Goal: Information Seeking & Learning: Understand process/instructions

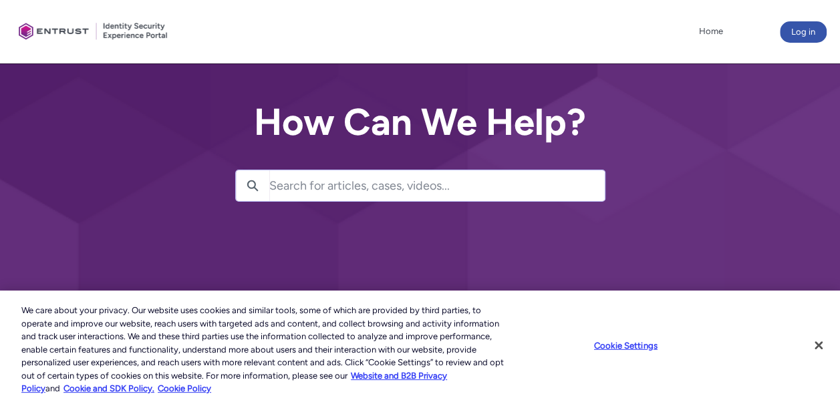
click at [408, 185] on input "Search for articles, cases, videos..." at bounding box center [437, 185] width 336 height 31
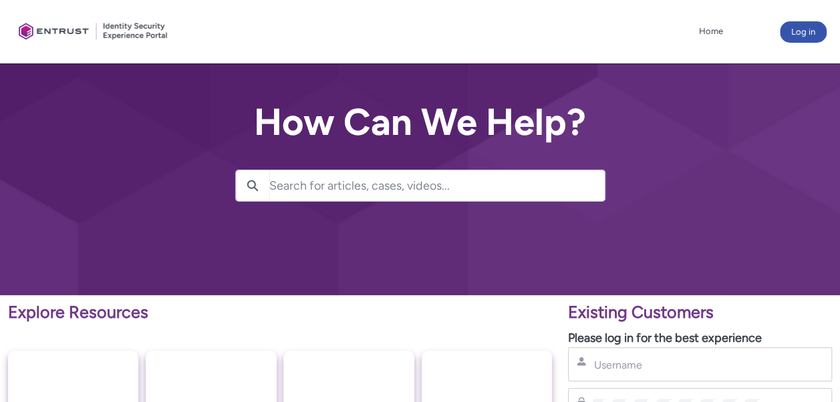
click at [302, 183] on input "Search for articles, cases, videos..." at bounding box center [437, 185] width 336 height 31
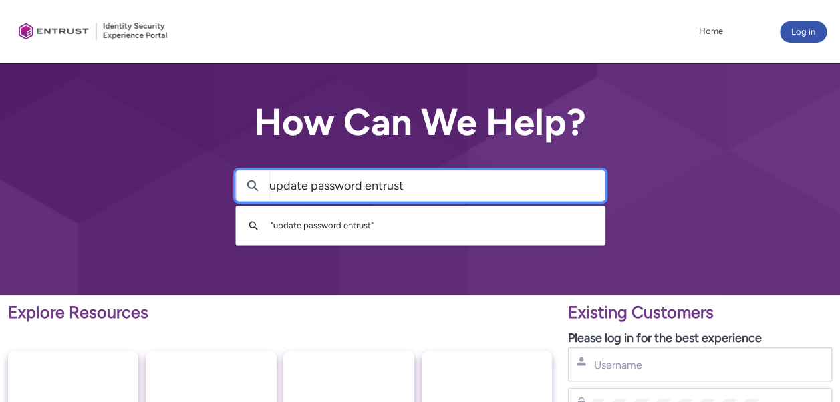
type input "update password entrust"
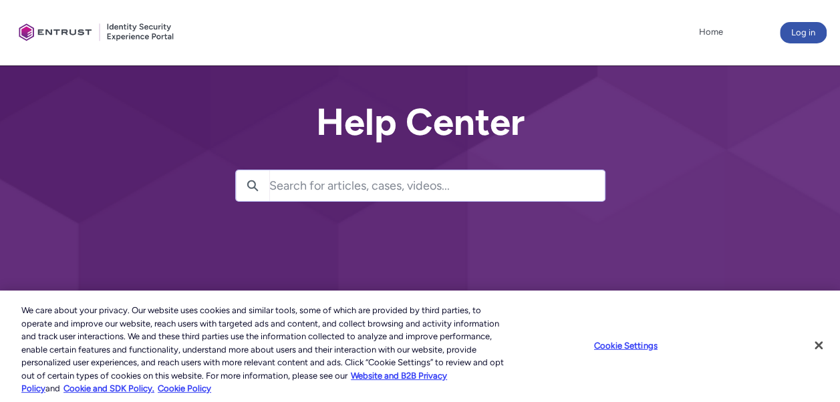
scroll to position [215, 0]
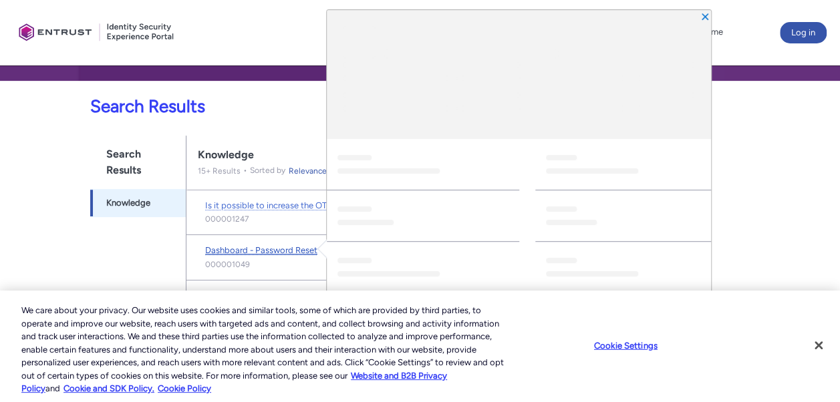
click at [275, 247] on span "Dashboard - Password Reset" at bounding box center [261, 250] width 112 height 10
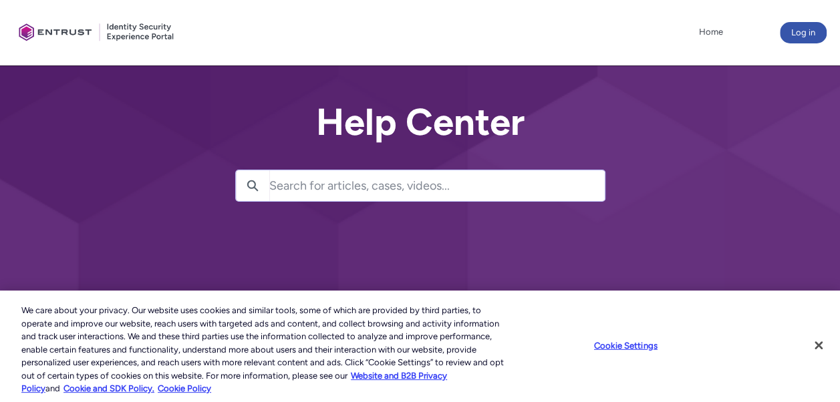
click at [304, 181] on input "Search for articles, cases, videos..." at bounding box center [437, 185] width 336 height 31
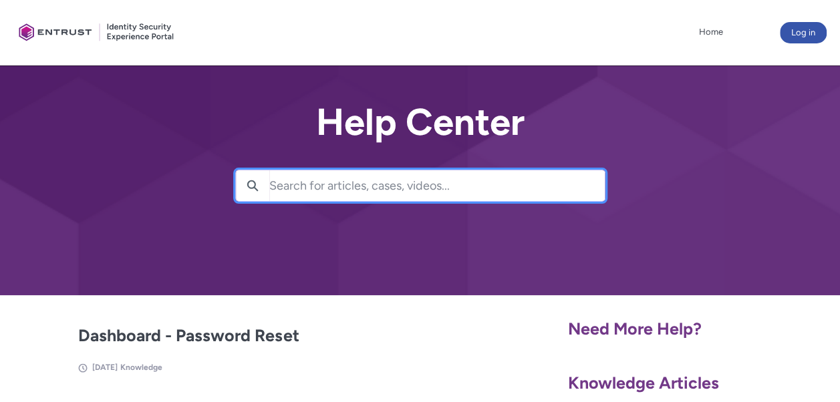
paste input "ESP 10 is no longer supported, please contact Sales. Contact Entrust Sales"
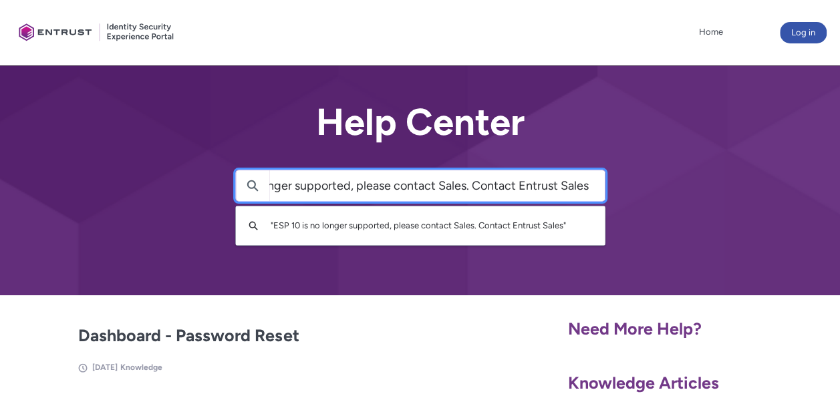
type input "ESP 10 is no longer supported, please contact Sales. Contact Entrust Sales"
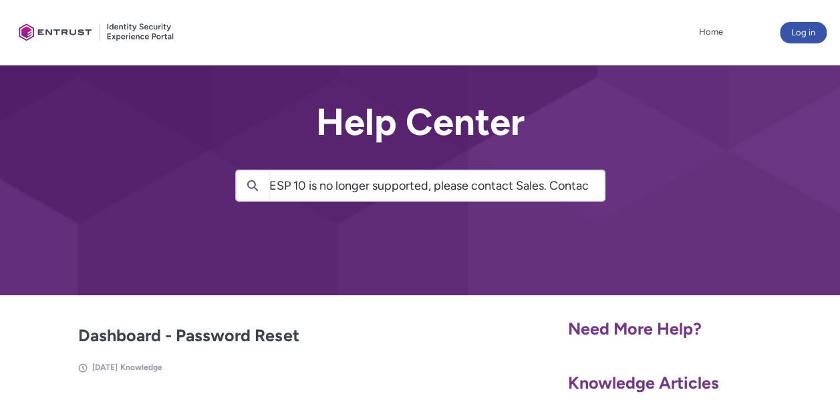
click at [469, 253] on div at bounding box center [420, 148] width 840 height 296
click at [602, 177] on input "ESP 10 is no longer supported, please contact Sales. Contact Entrust Sales" at bounding box center [437, 185] width 336 height 31
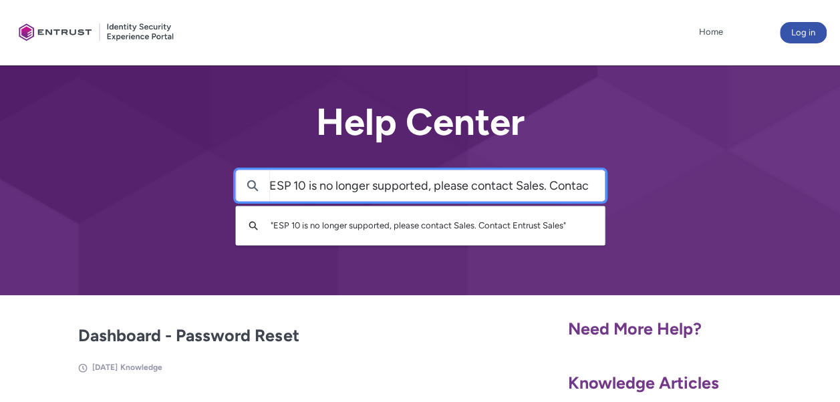
click at [572, 214] on div "Help Center Search ESP 10 is no longer supported, please contact Sales. Contact…" at bounding box center [420, 148] width 840 height 296
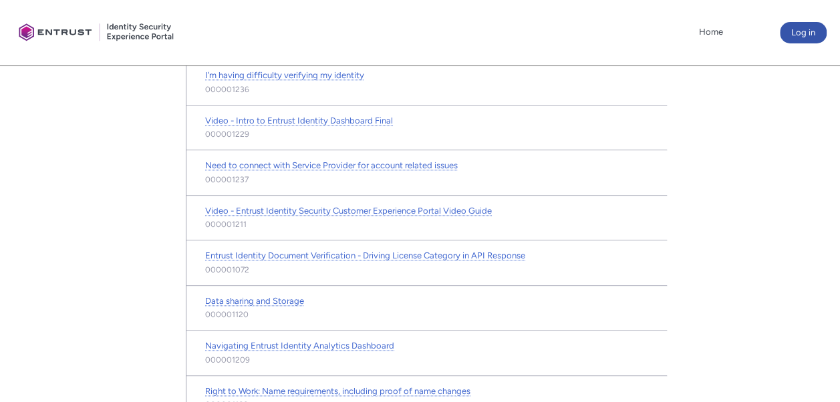
scroll to position [571, 0]
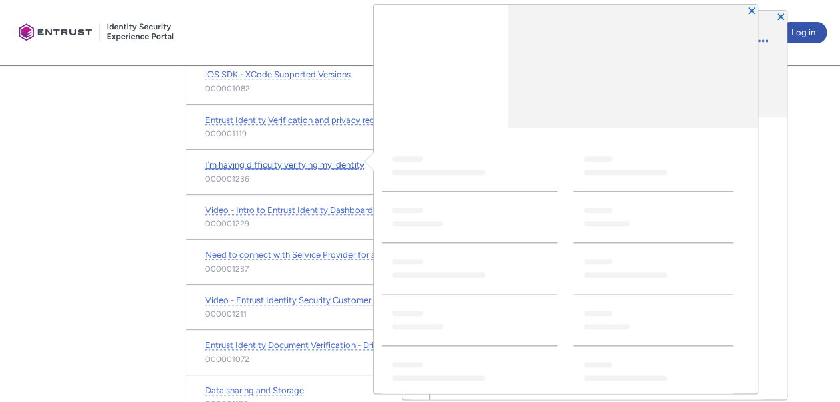
click at [269, 160] on span "I’m having difficulty verifying my identity" at bounding box center [284, 165] width 159 height 10
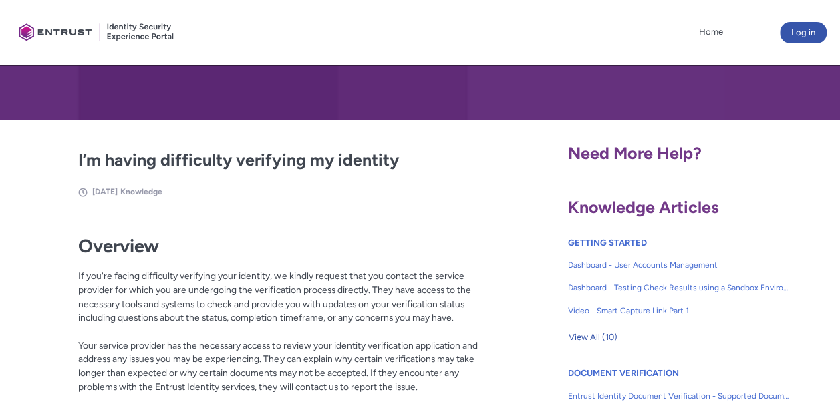
scroll to position [178, 0]
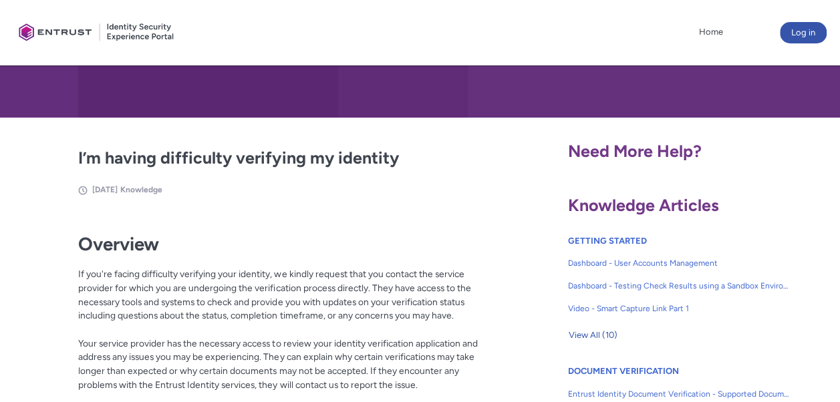
click at [507, 158] on div "I’m having difficulty verifying my identity [DATE] Knowledge Fields in section …" at bounding box center [280, 310] width 544 height 329
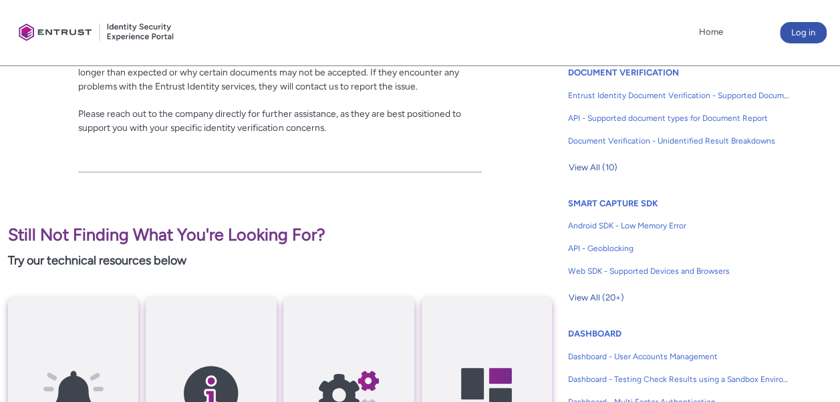
scroll to position [535, 0]
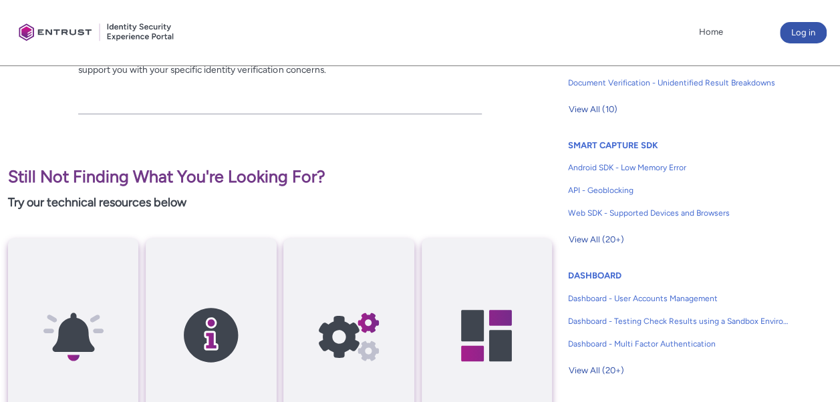
click at [700, 56] on div "Client Portal Home More Log in" at bounding box center [420, 33] width 814 height 66
